Goal: Navigation & Orientation: Understand site structure

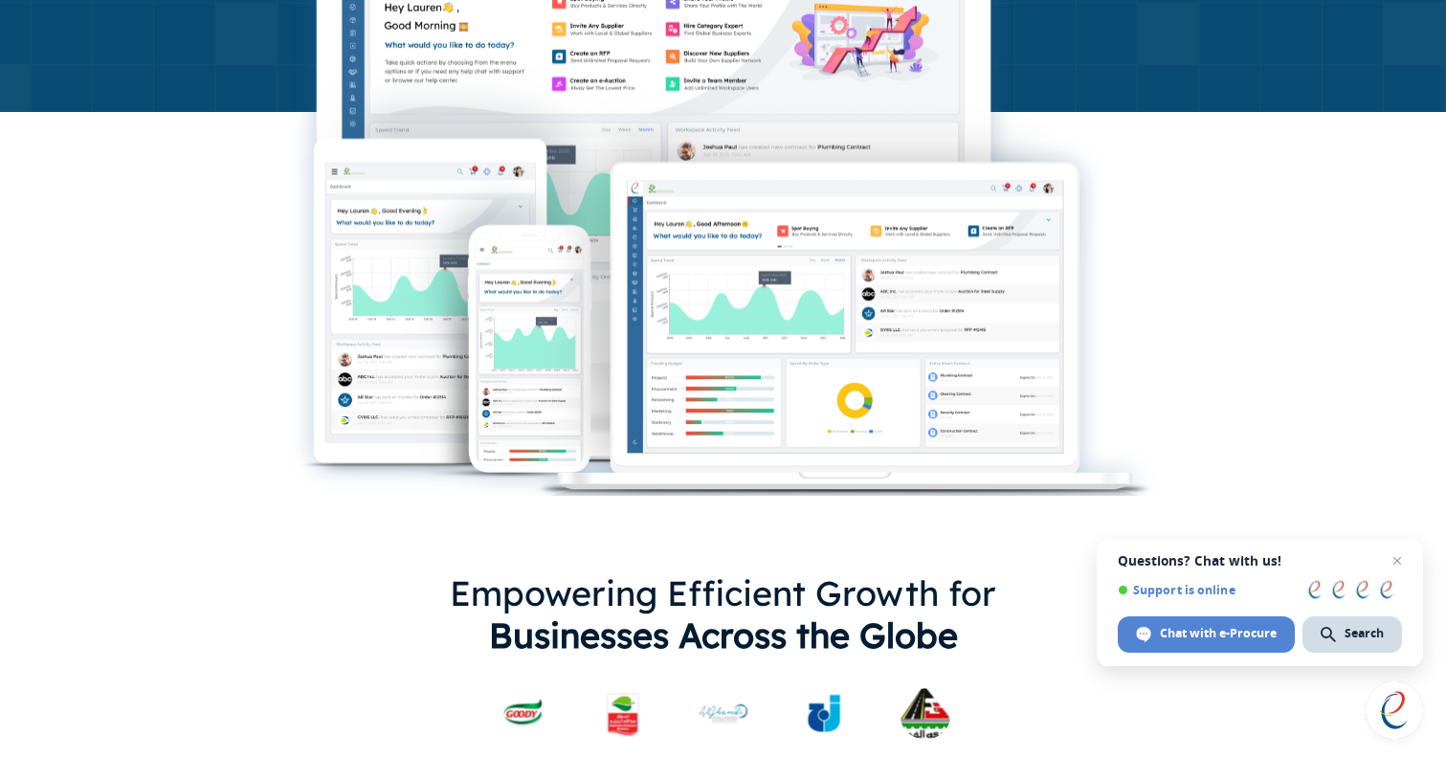
scroll to position [720, 0]
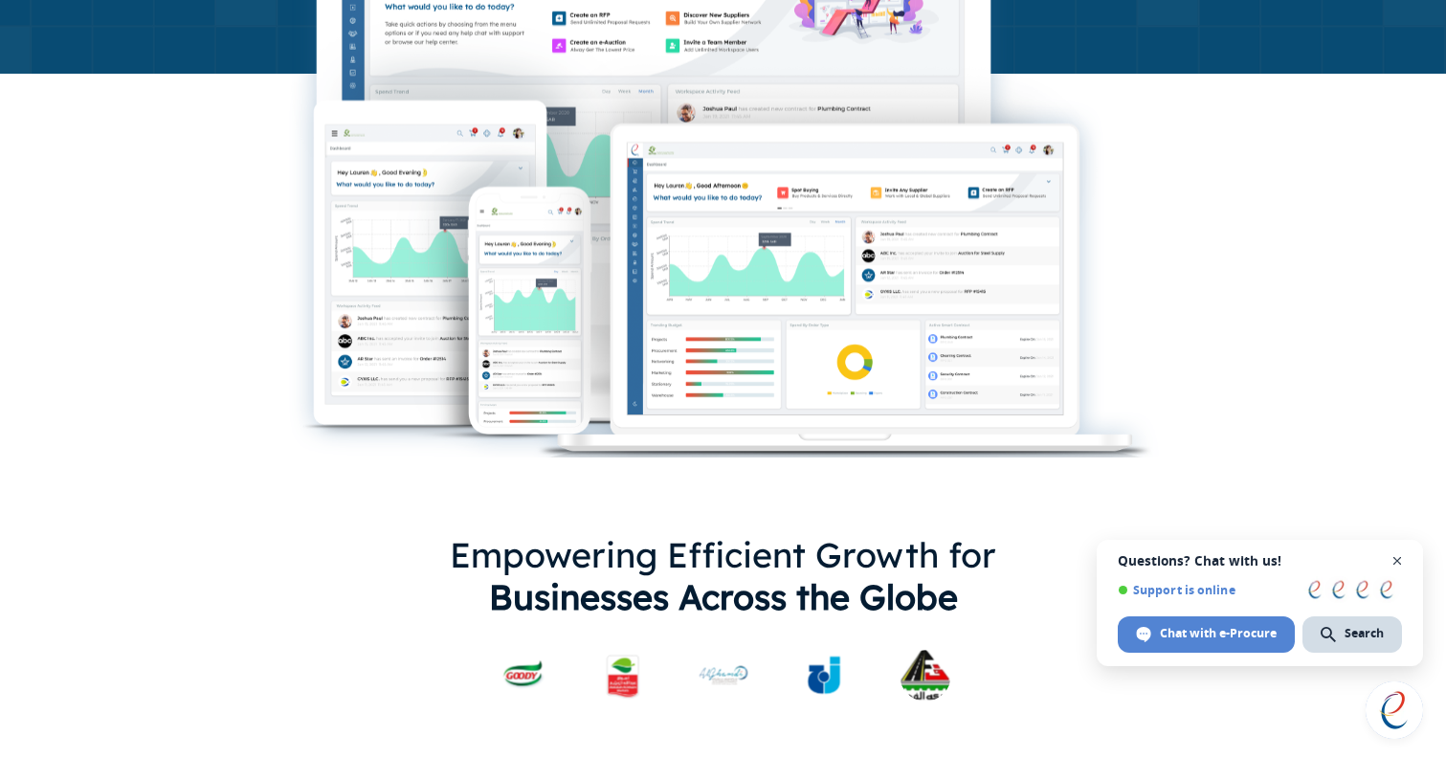
click at [1401, 559] on span "Open chat" at bounding box center [1398, 561] width 24 height 24
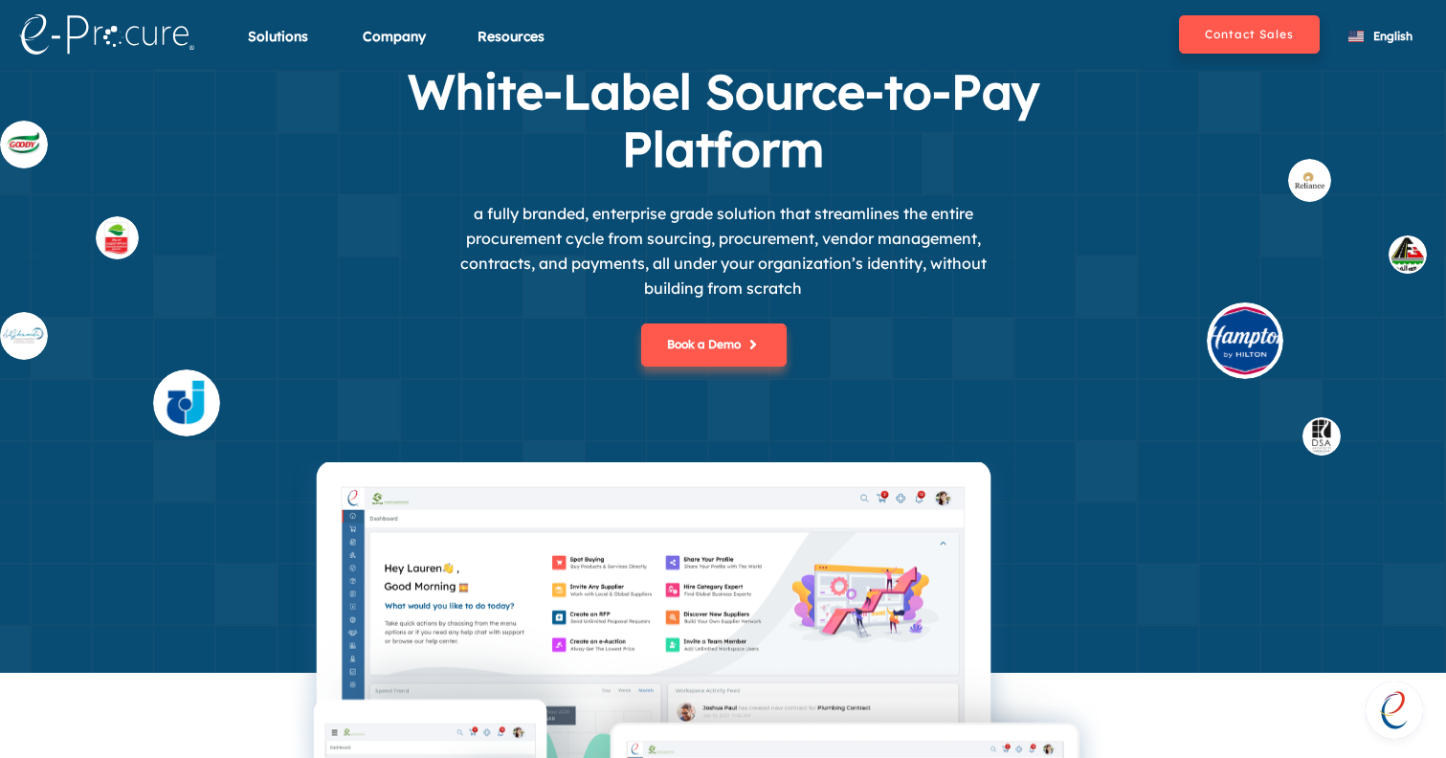
scroll to position [0, 0]
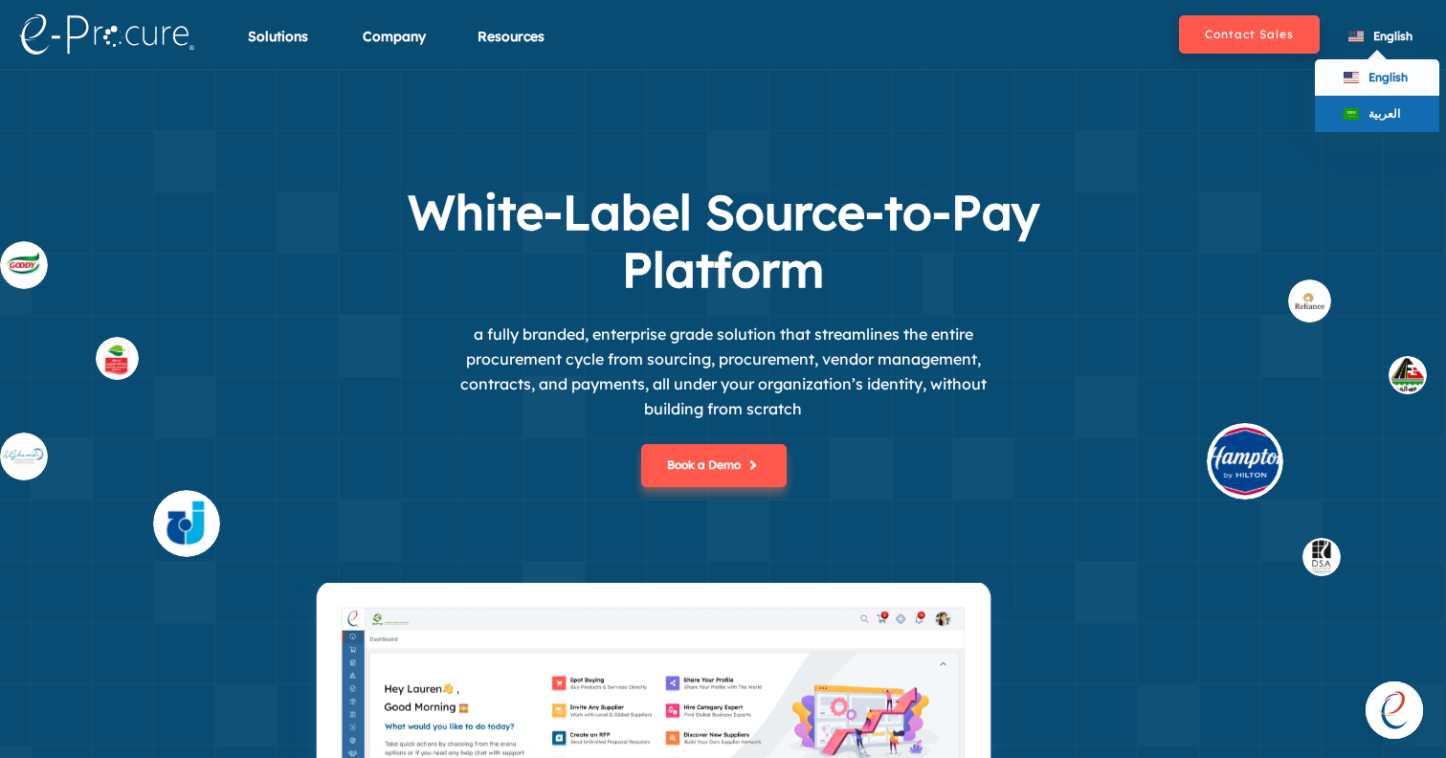
click at [1357, 112] on span at bounding box center [1350, 113] width 15 height 11
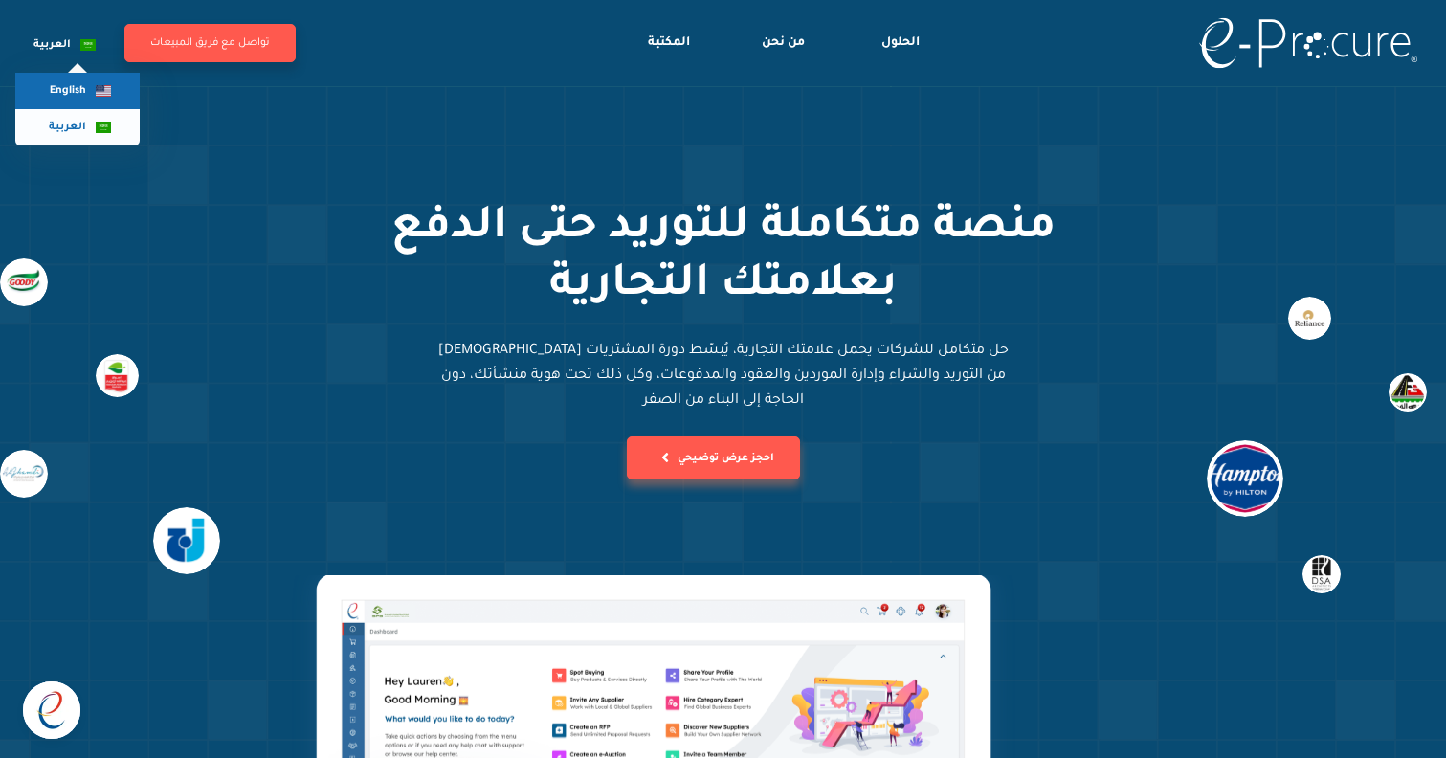
click at [66, 100] on div "English" at bounding box center [77, 91] width 124 height 36
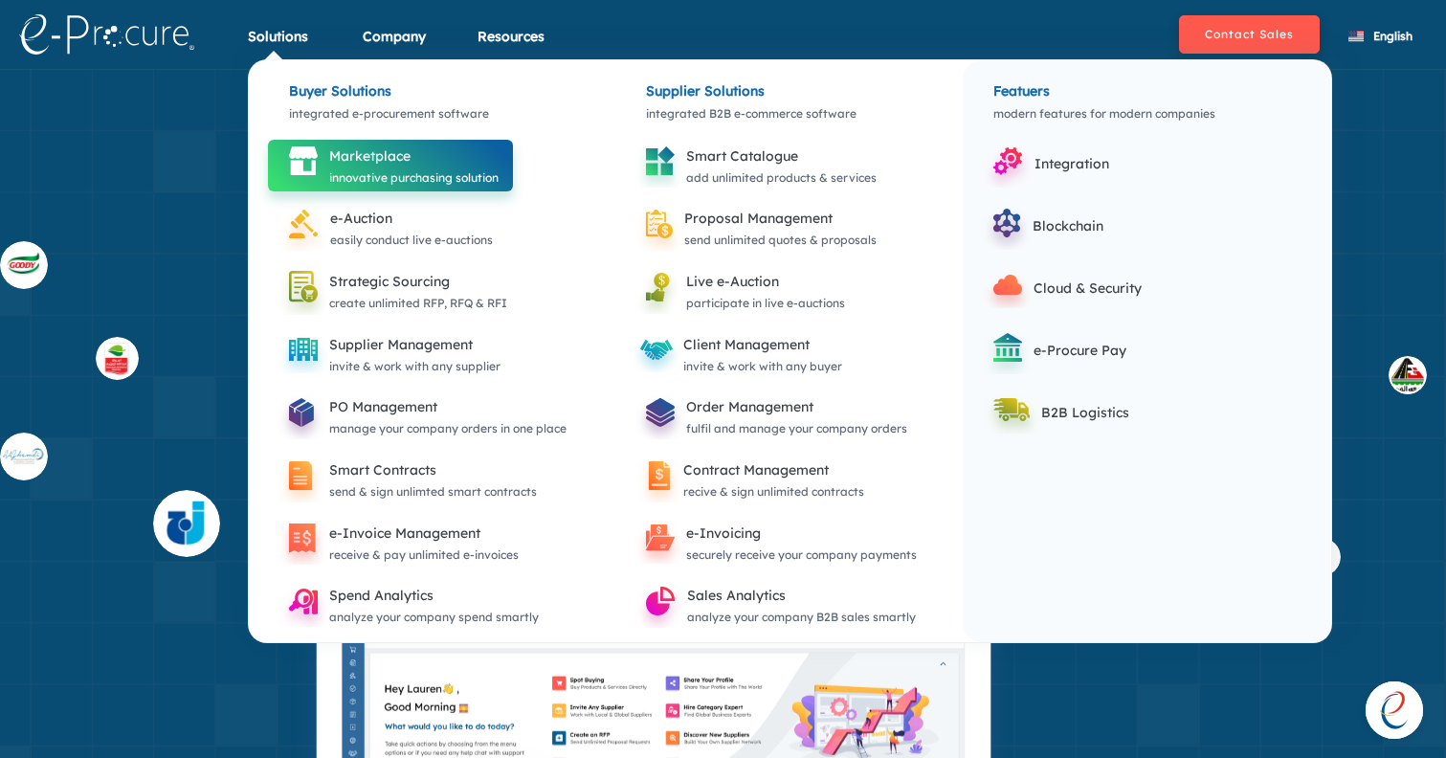
click at [373, 187] on div "innovative purchasing solution" at bounding box center [413, 177] width 169 height 21
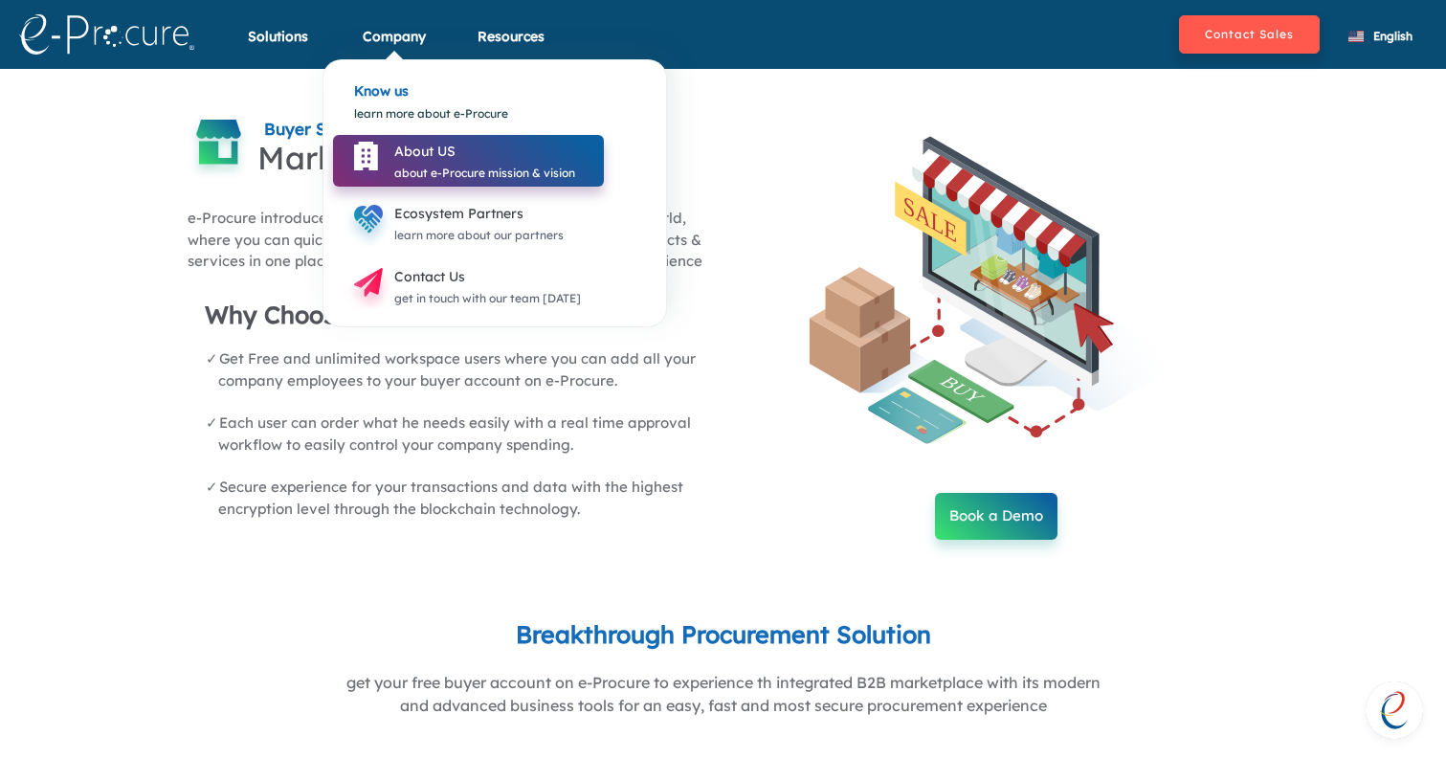
click at [437, 147] on div "About US" at bounding box center [484, 151] width 181 height 23
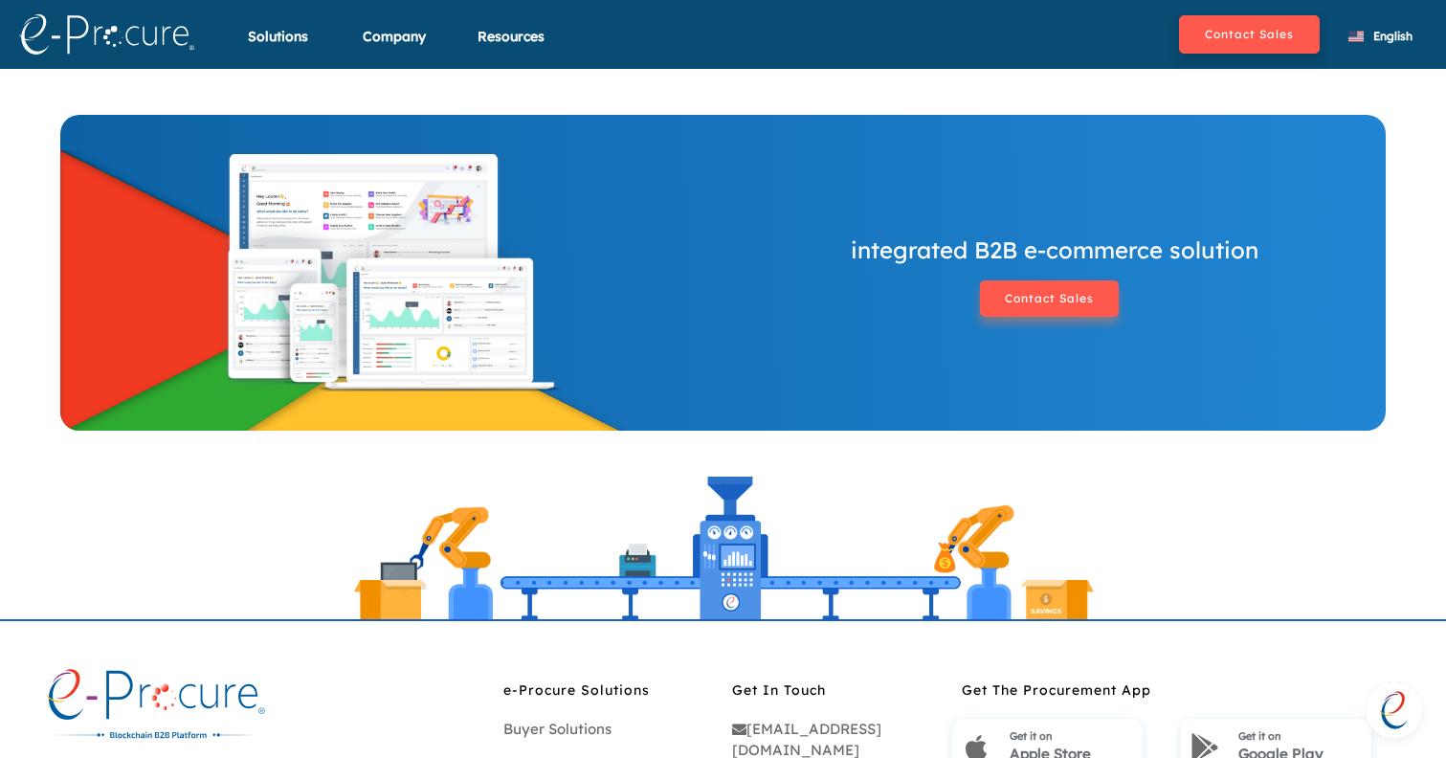
scroll to position [1421, 0]
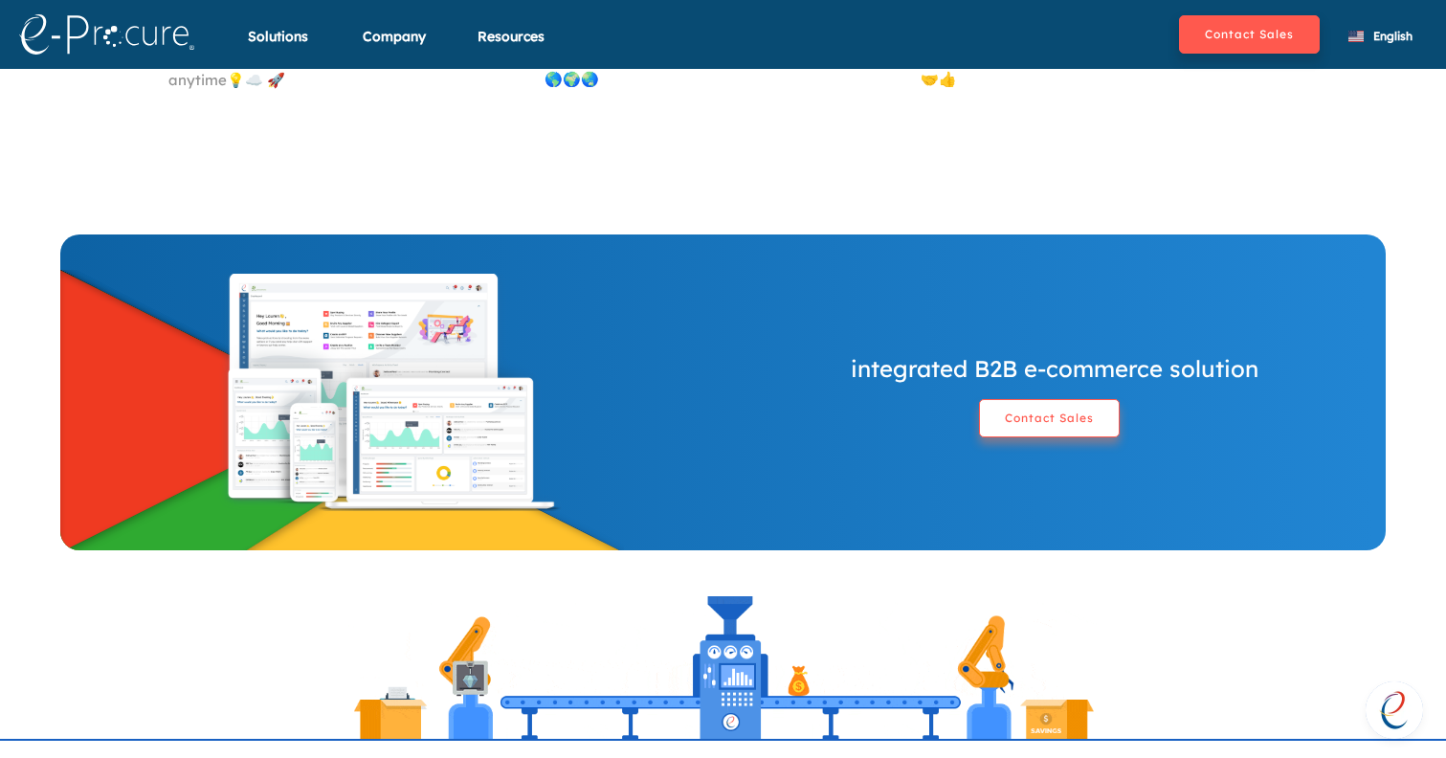
click at [1068, 418] on button "Contact Sales" at bounding box center [1049, 418] width 141 height 38
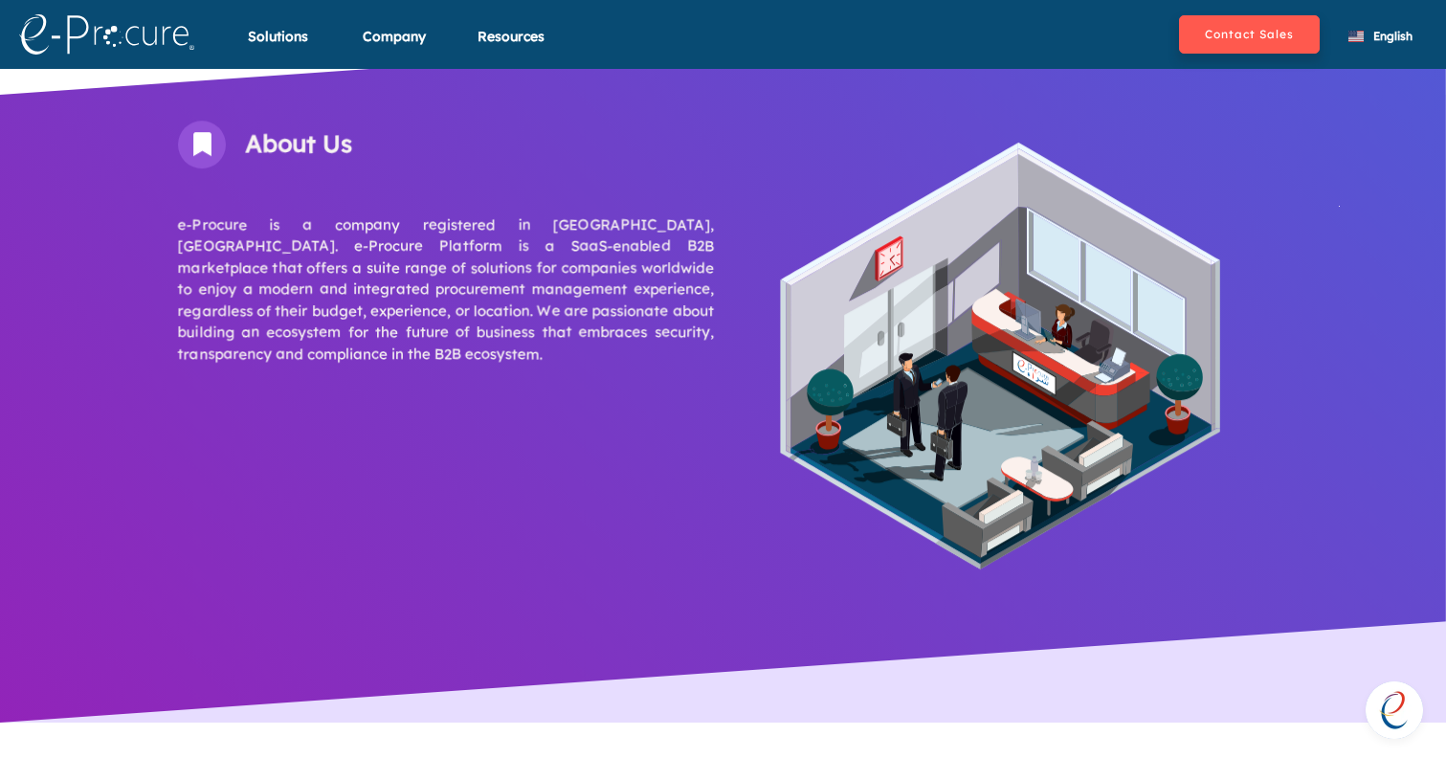
scroll to position [0, 0]
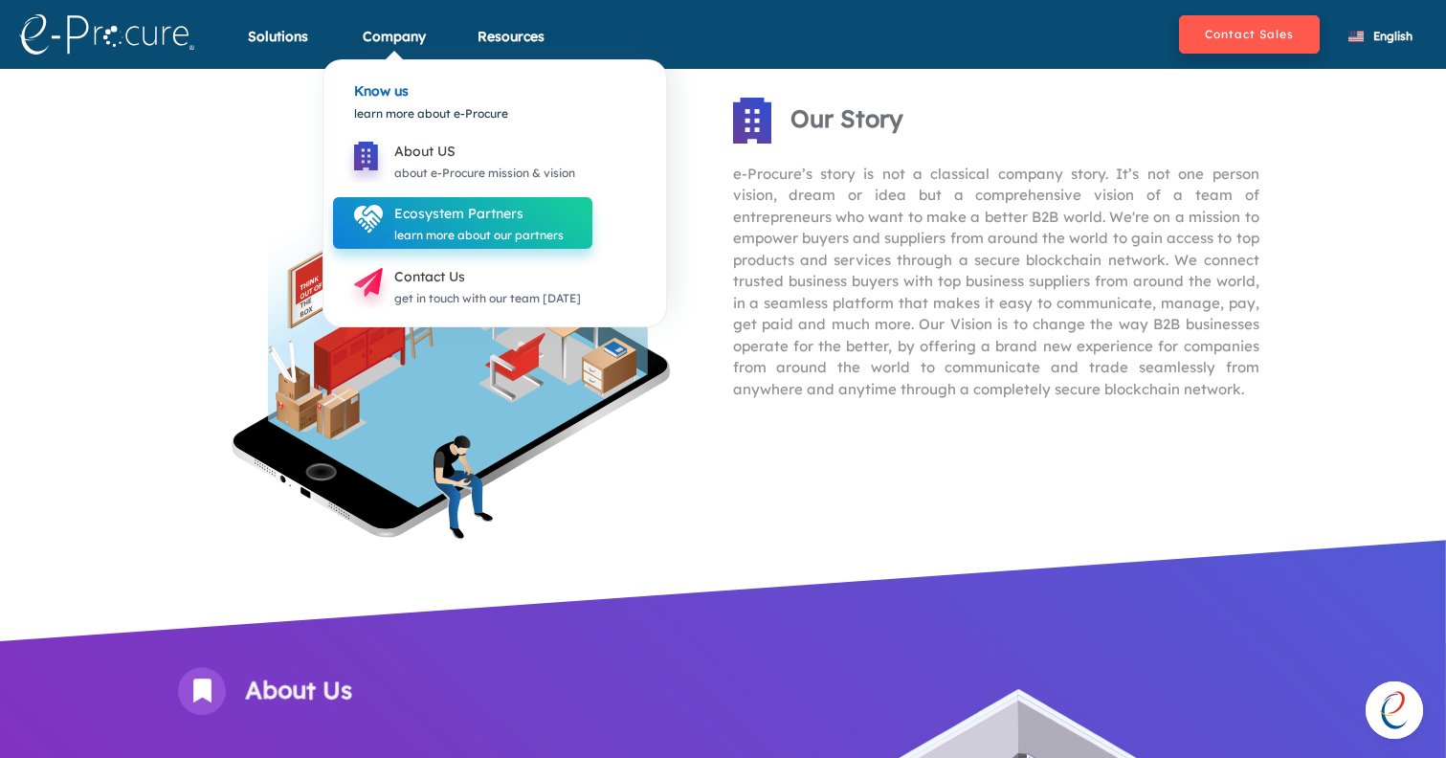
click at [406, 220] on div "Ecosystem Partners" at bounding box center [478, 213] width 169 height 23
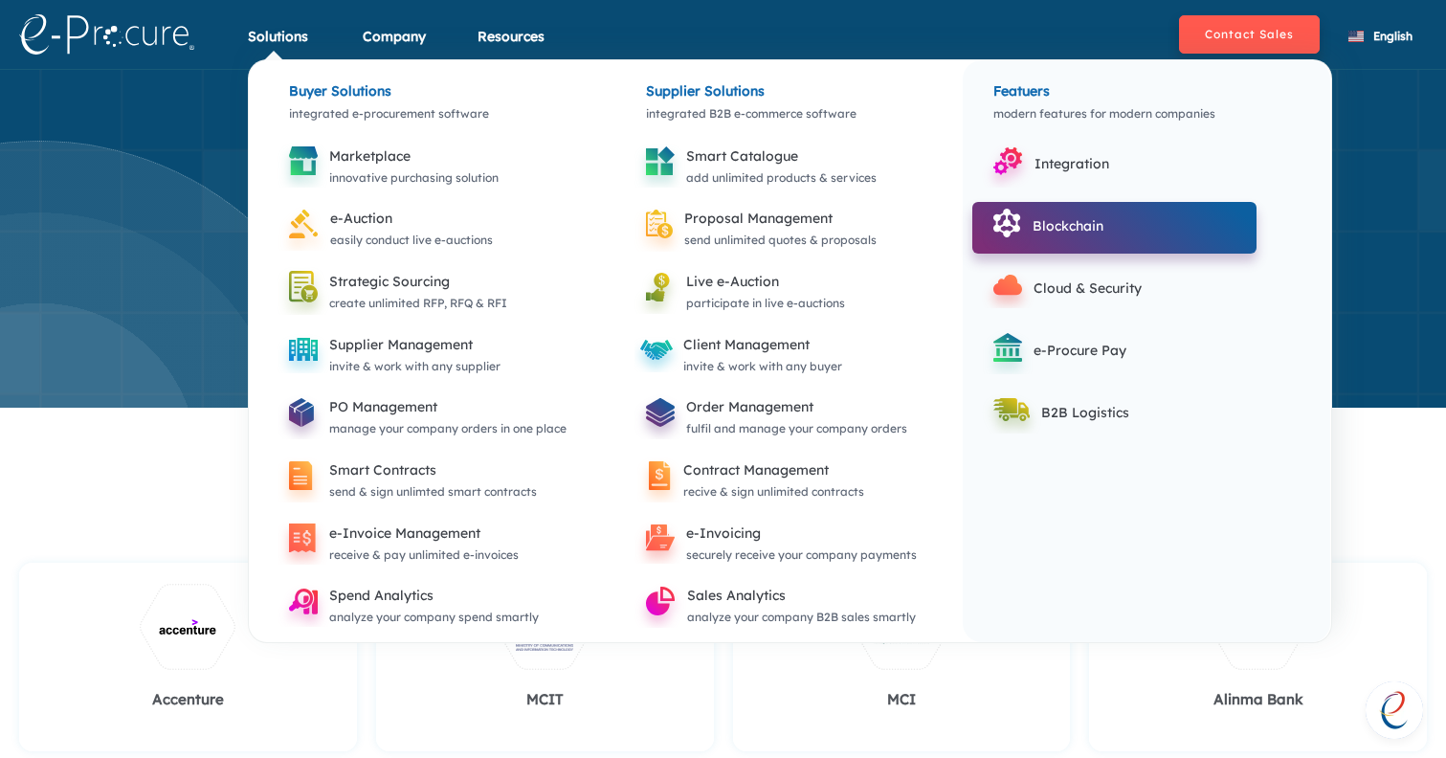
click at [1030, 232] on icon at bounding box center [1007, 224] width 51 height 52
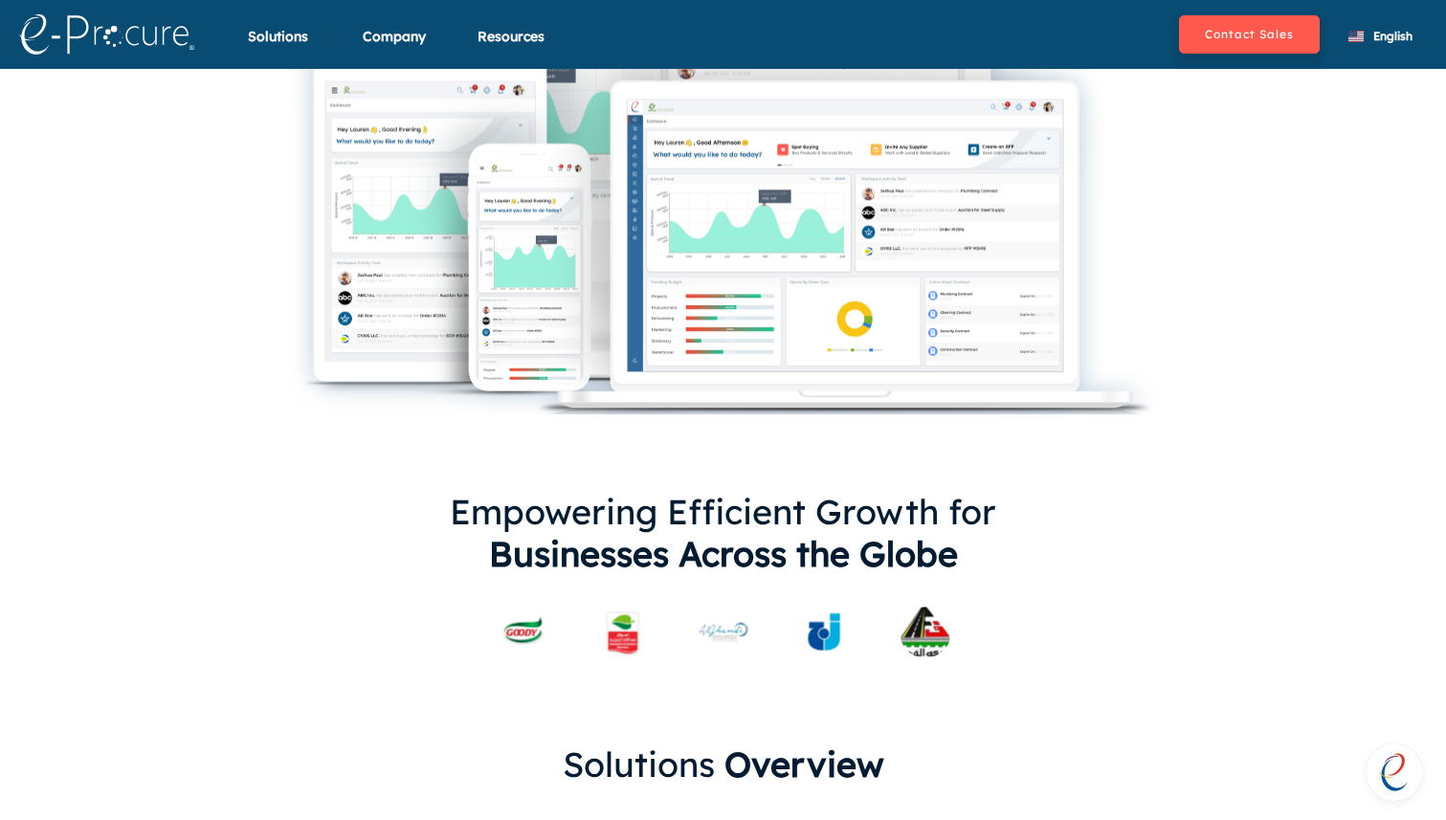
scroll to position [337, 0]
